Goal: Information Seeking & Learning: Learn about a topic

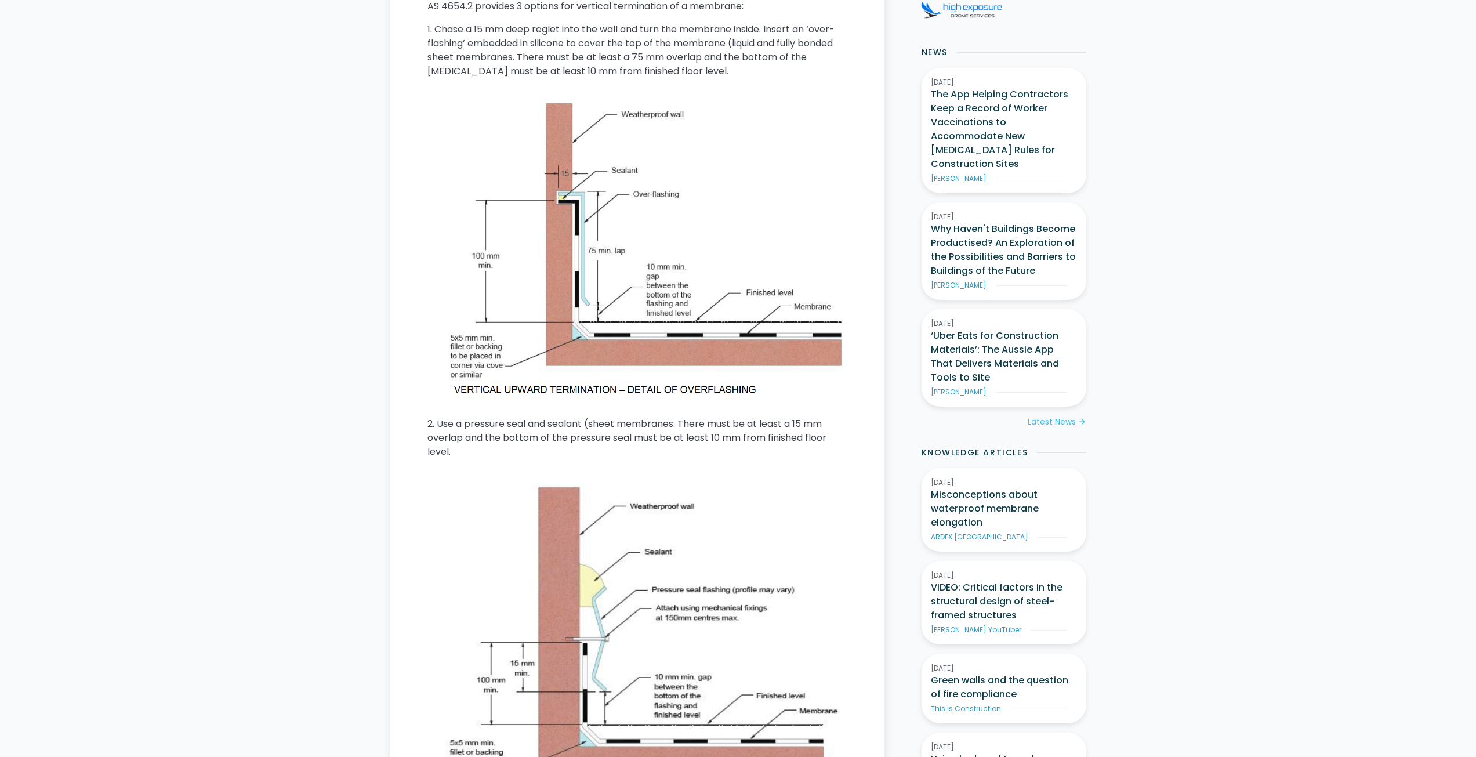
scroll to position [611, 0]
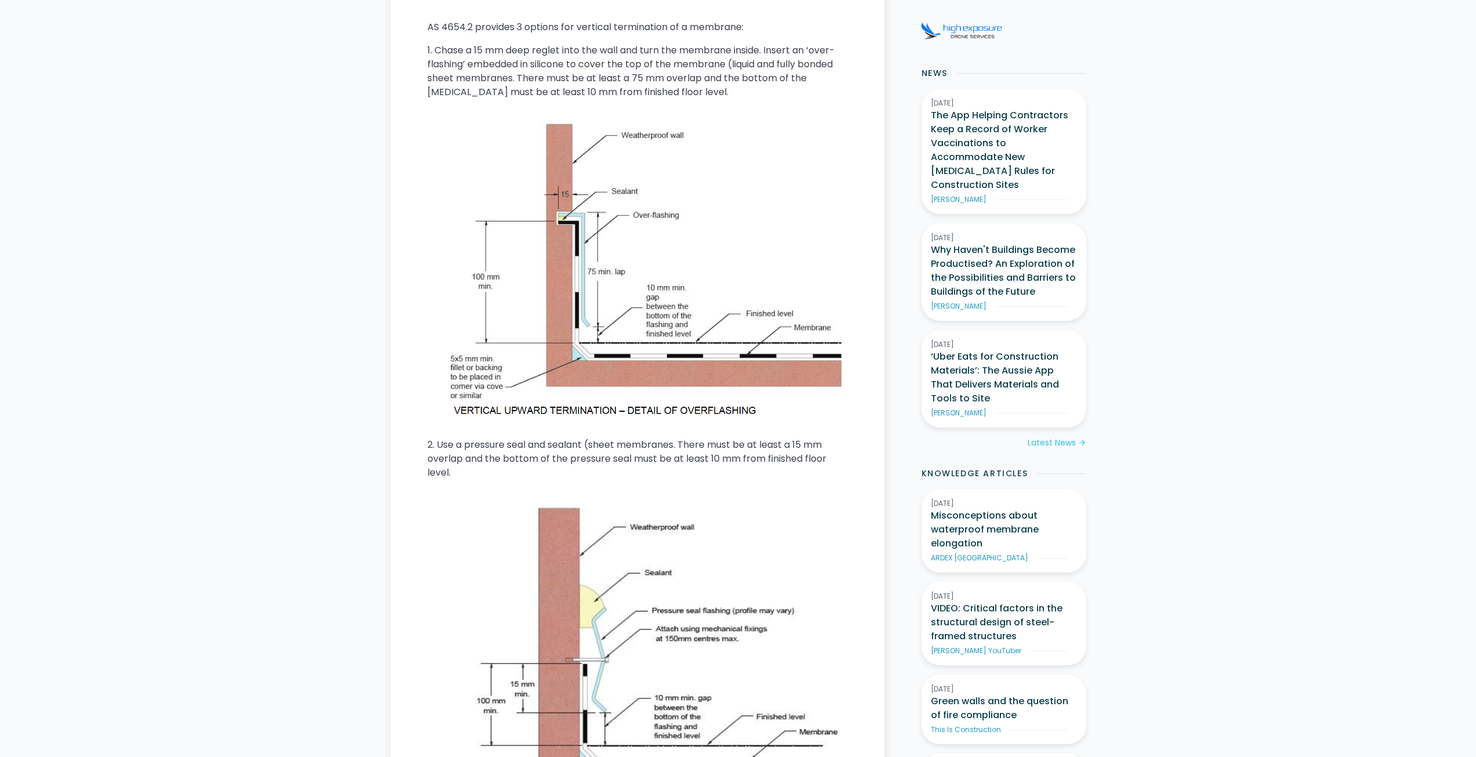
drag, startPoint x: 357, startPoint y: 157, endPoint x: -67, endPoint y: 220, distance: 428.0
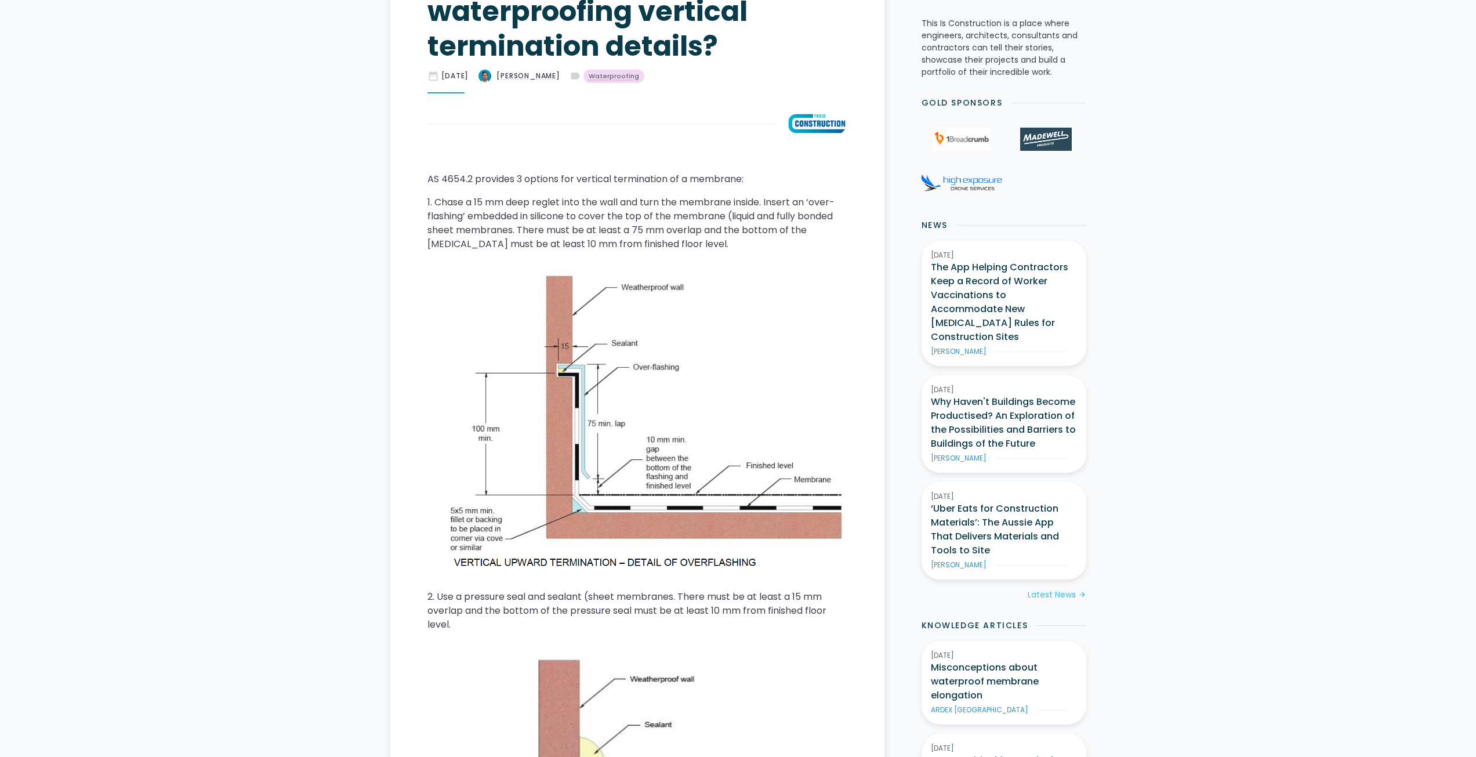
scroll to position [464, 0]
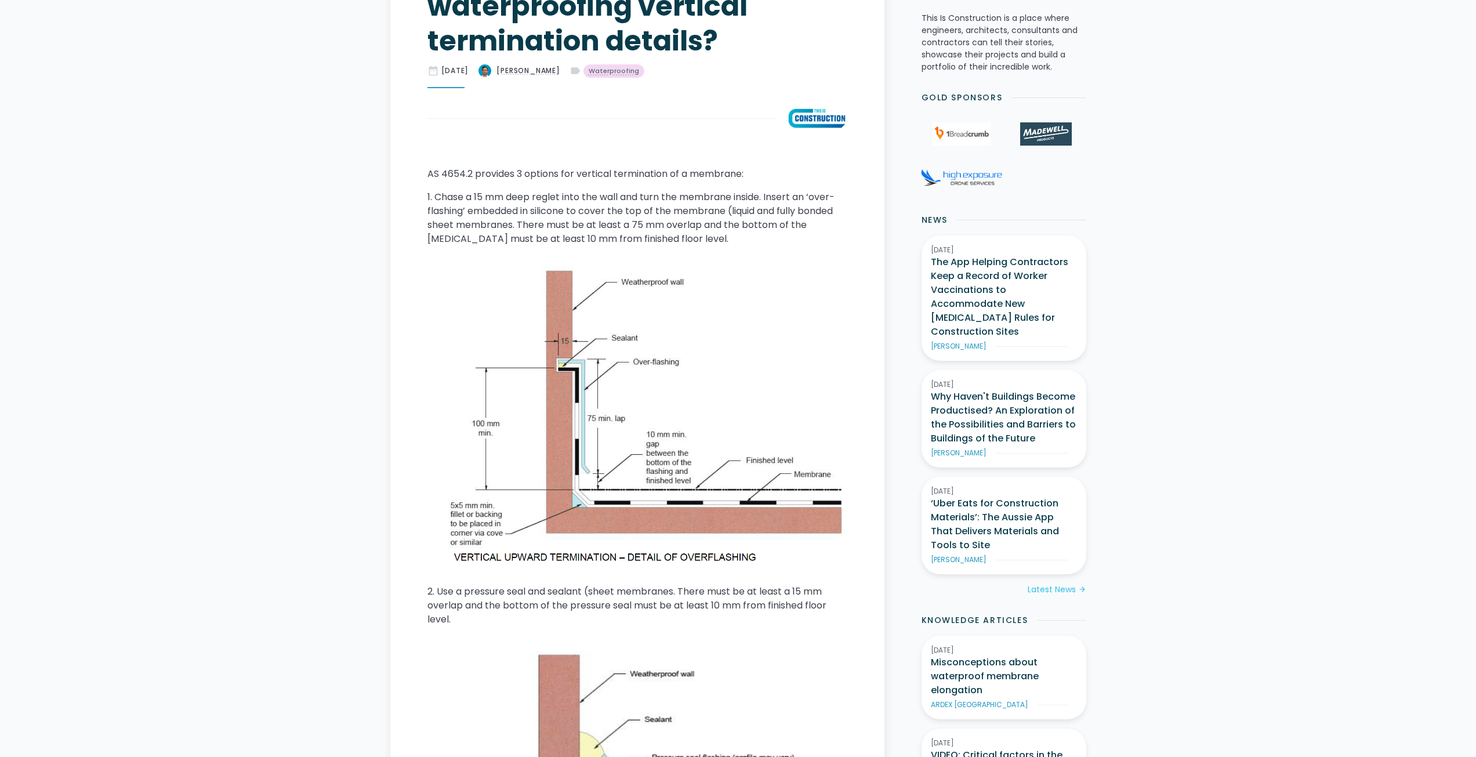
click at [428, 362] on img at bounding box center [637, 415] width 420 height 302
click at [710, 342] on img at bounding box center [637, 415] width 420 height 302
